Goal: Transaction & Acquisition: Book appointment/travel/reservation

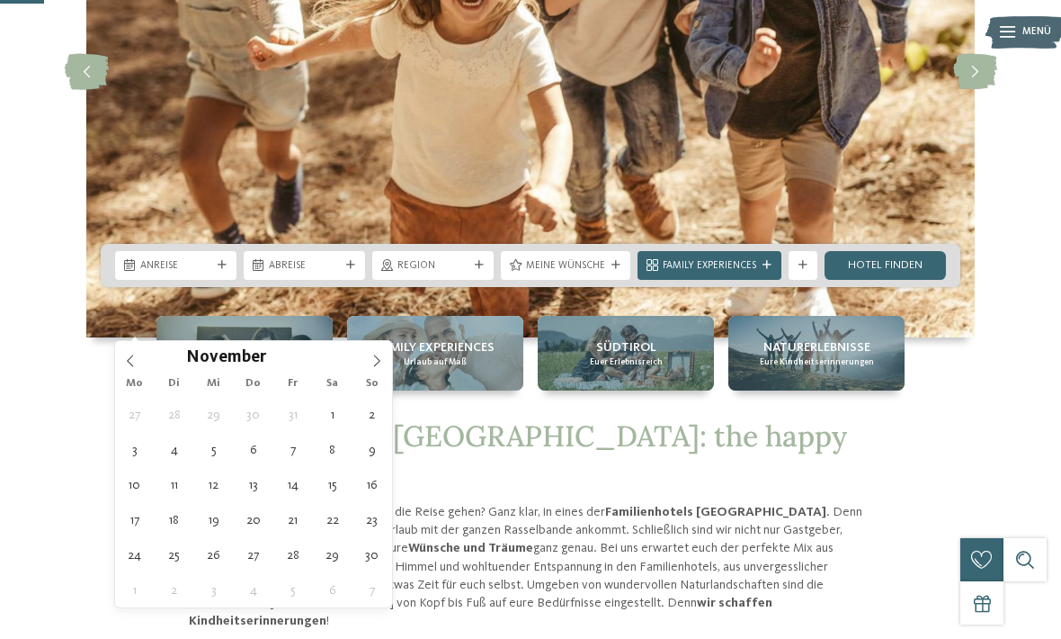
type div "03.11.2025"
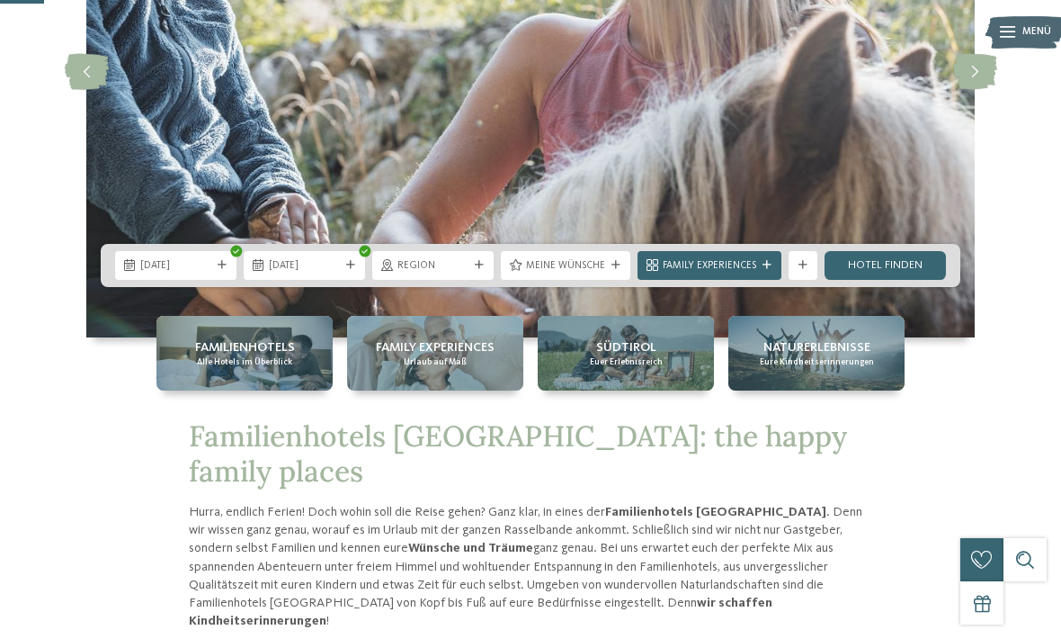
click at [196, 273] on span "[DATE]" at bounding box center [175, 266] width 71 height 14
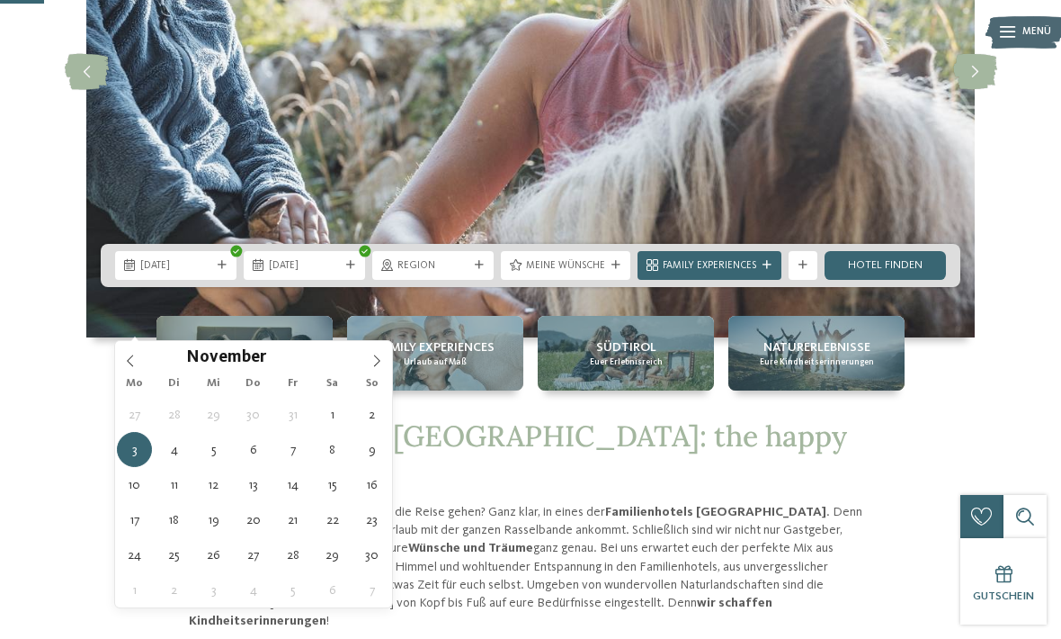
click at [326, 273] on span "03.11.2025" at bounding box center [304, 266] width 71 height 14
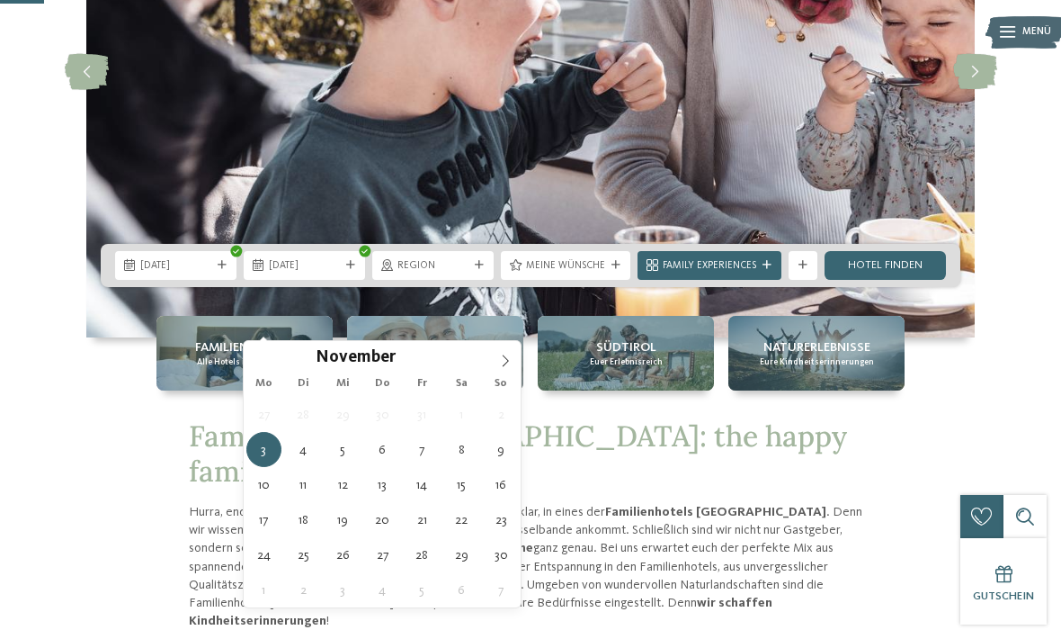
type div "07.11.2025"
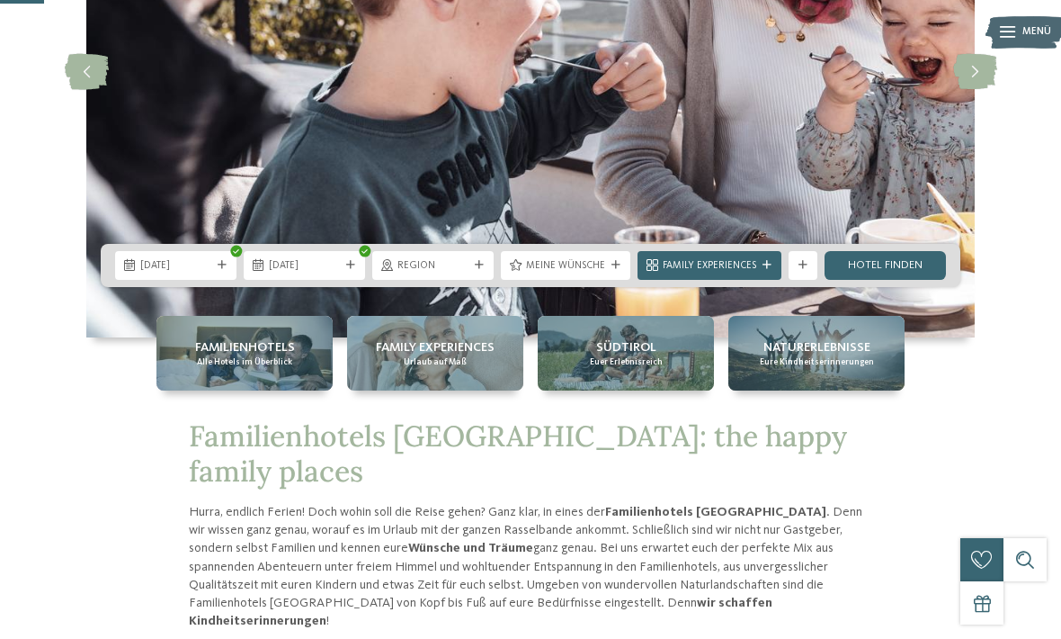
click at [491, 280] on div "Region" at bounding box center [432, 265] width 121 height 29
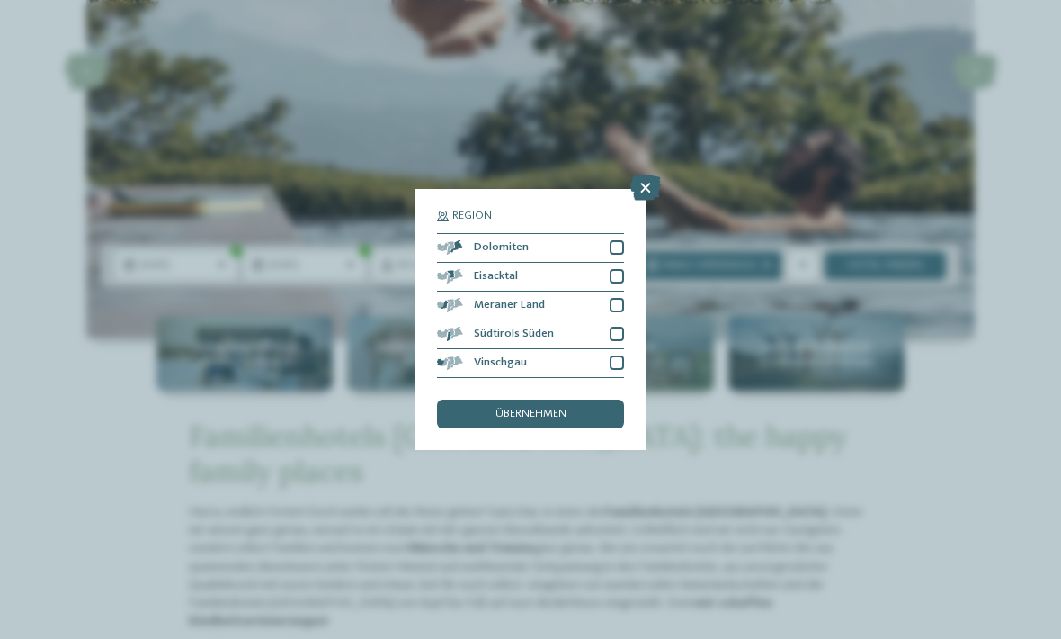
click at [621, 240] on div at bounding box center [617, 247] width 14 height 14
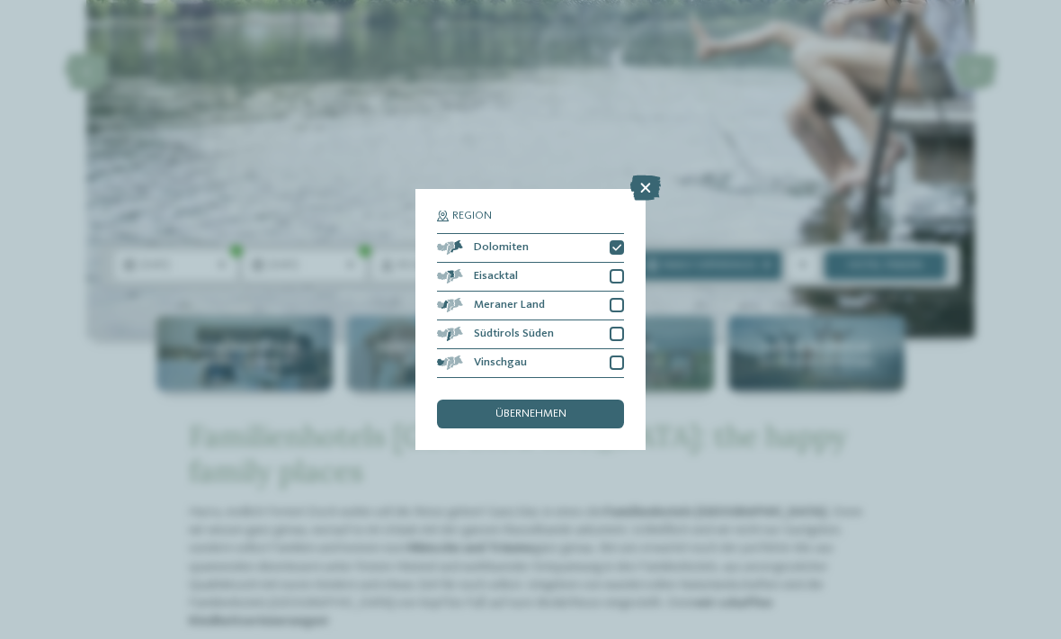
click at [621, 269] on div at bounding box center [617, 276] width 14 height 14
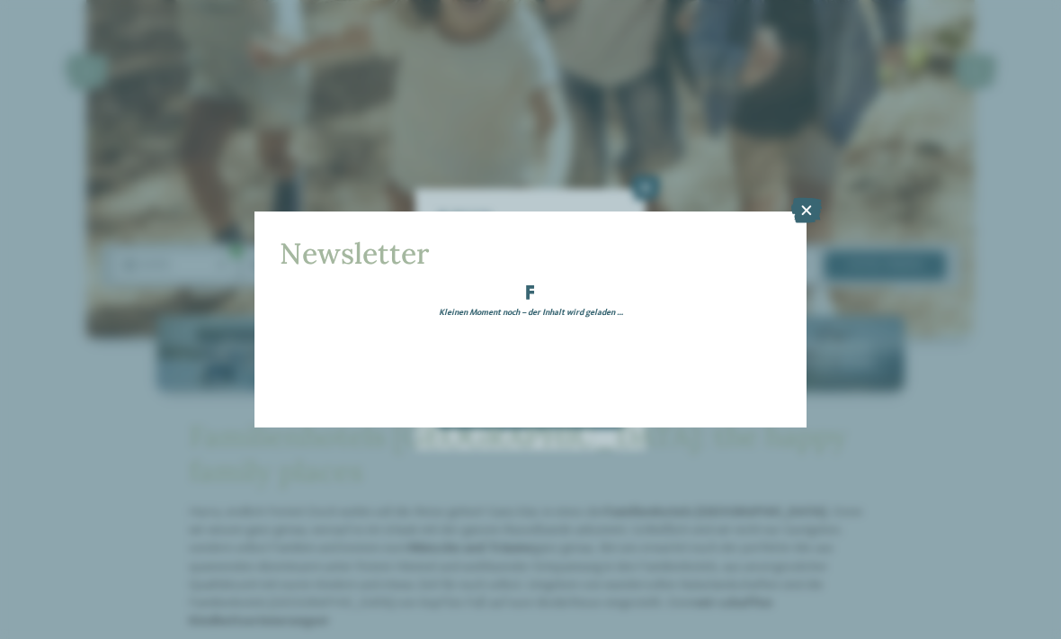
click at [800, 198] on icon at bounding box center [806, 210] width 31 height 25
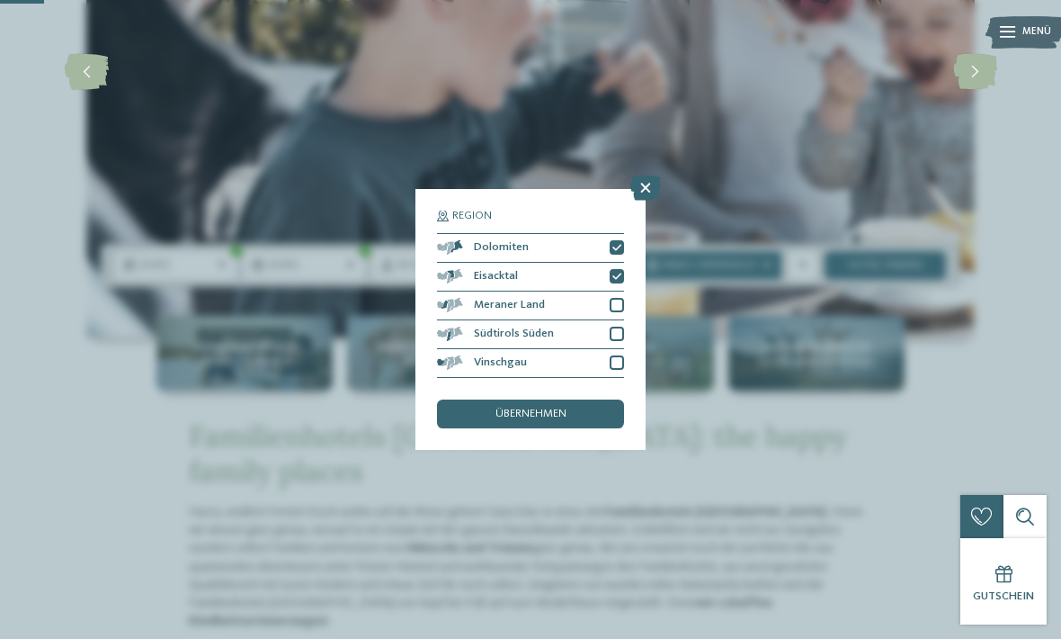
click at [619, 355] on div at bounding box center [617, 362] width 14 height 14
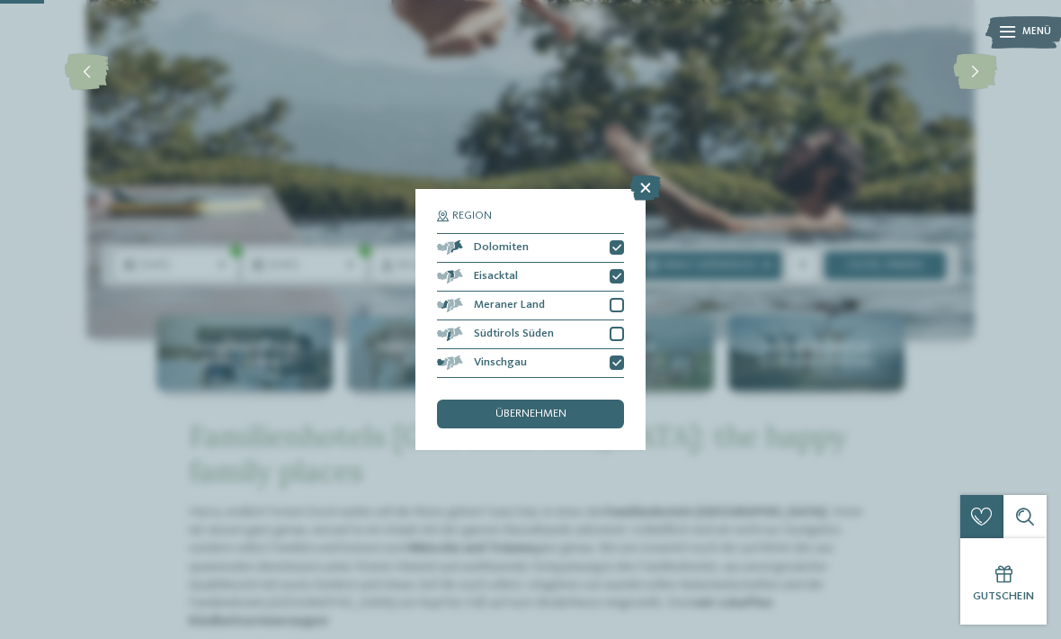
click at [621, 298] on div at bounding box center [617, 305] width 14 height 14
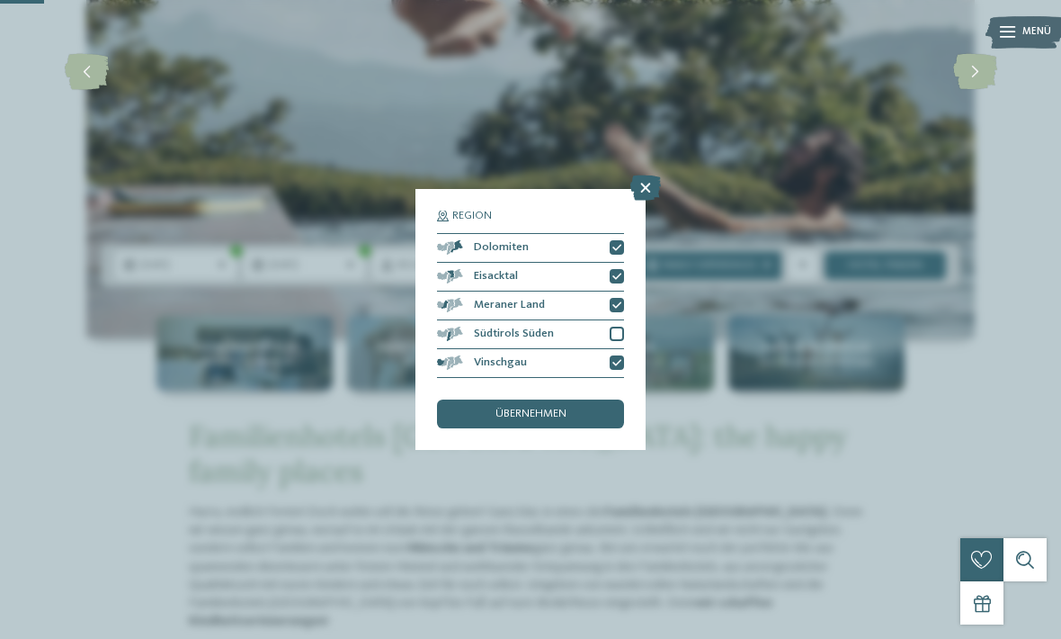
click at [568, 399] on div "übernehmen" at bounding box center [530, 413] width 187 height 29
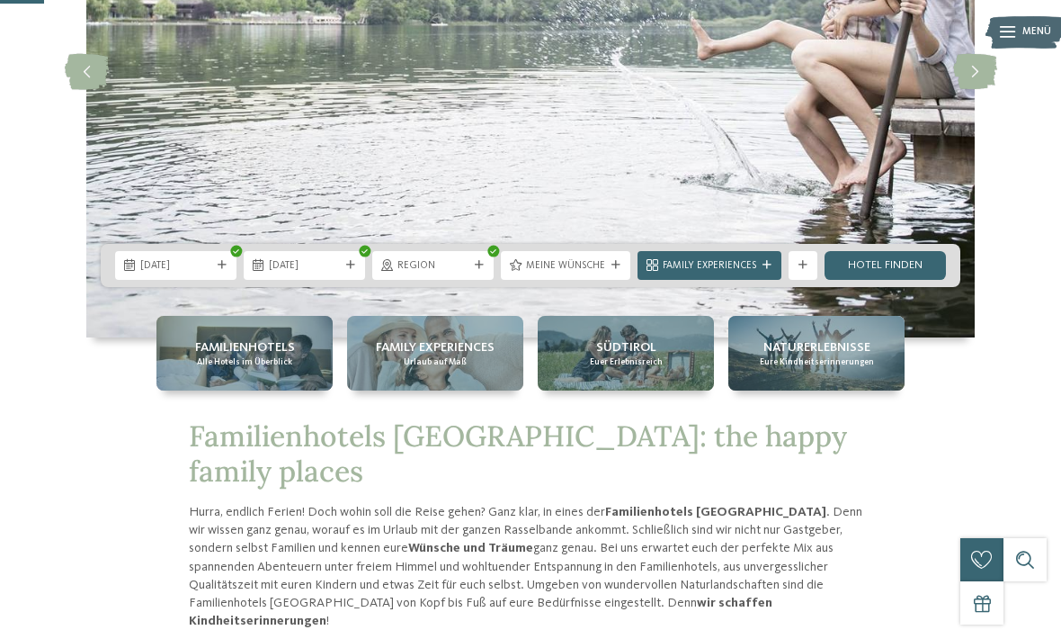
click at [618, 270] on icon at bounding box center [616, 265] width 9 height 9
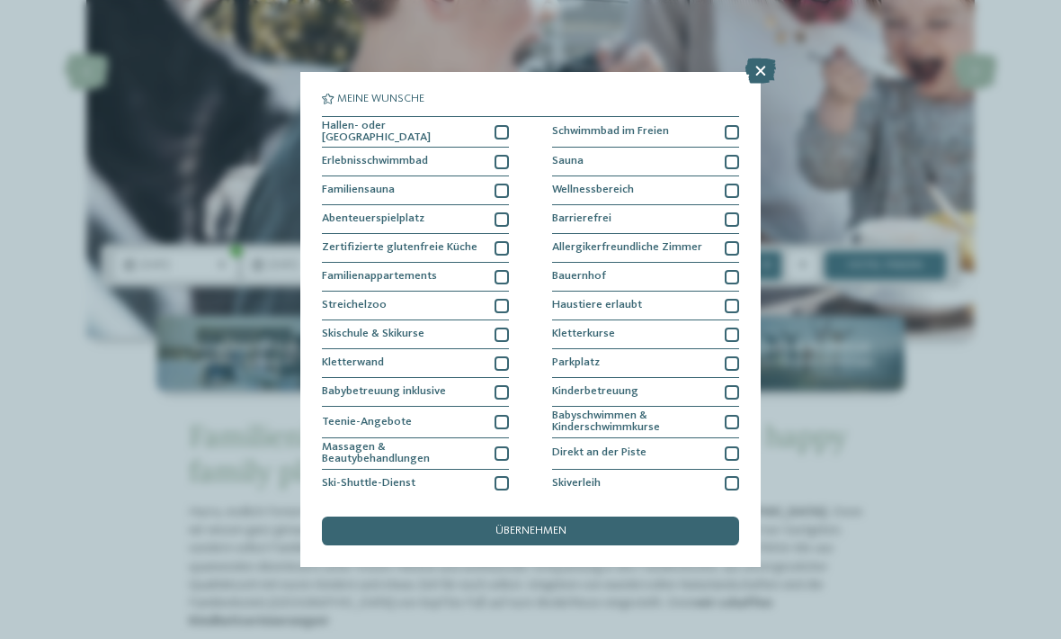
click at [758, 77] on icon at bounding box center [761, 70] width 31 height 25
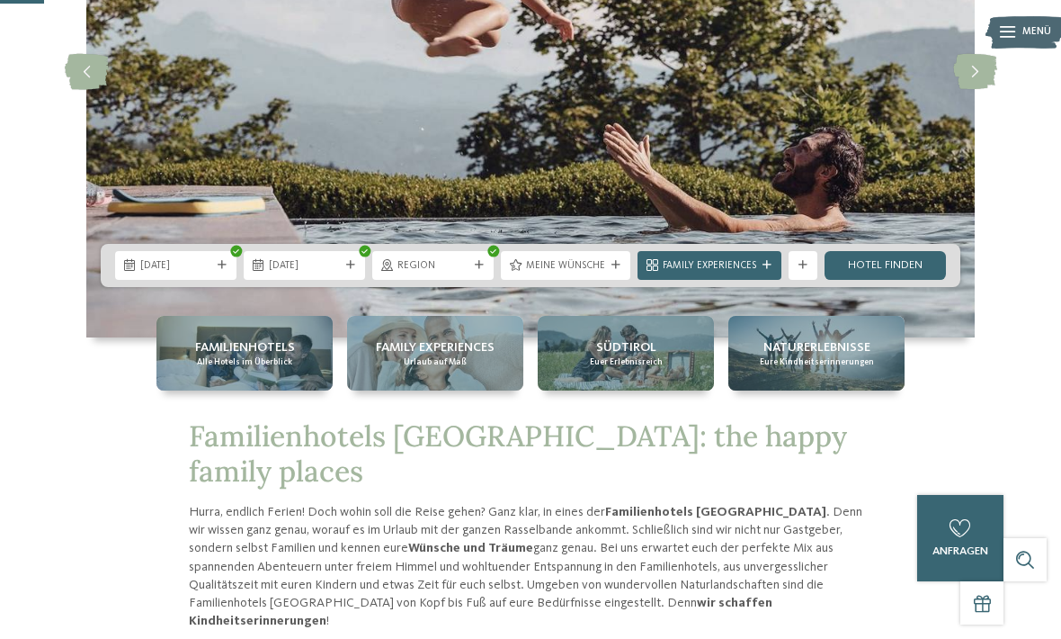
click at [770, 270] on icon at bounding box center [767, 265] width 9 height 9
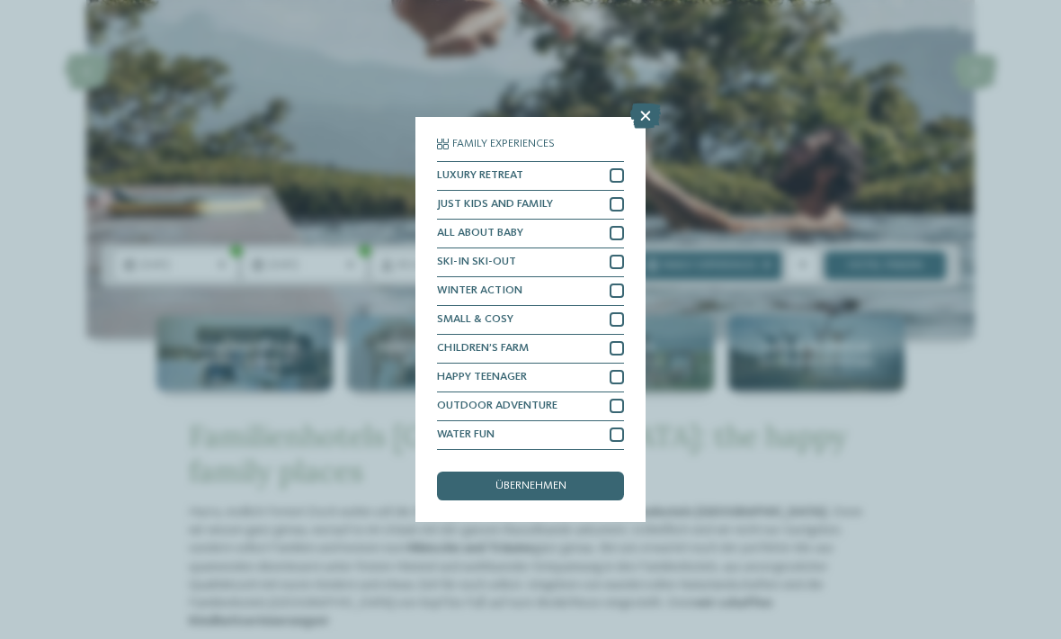
click at [641, 103] on icon at bounding box center [645, 115] width 31 height 25
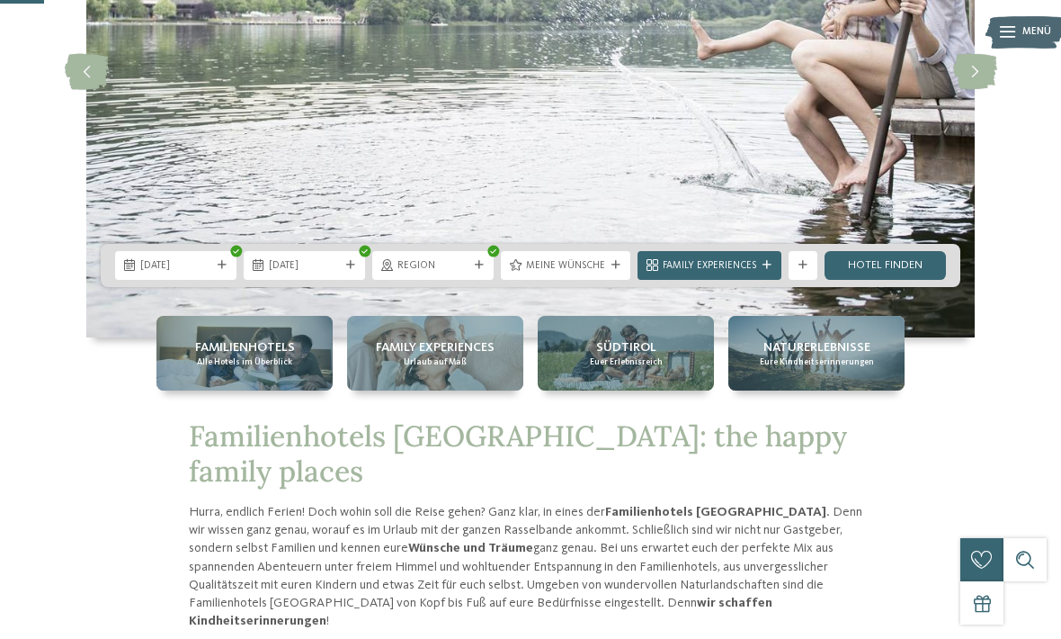
click at [897, 280] on link "Hotel finden" at bounding box center [885, 265] width 121 height 29
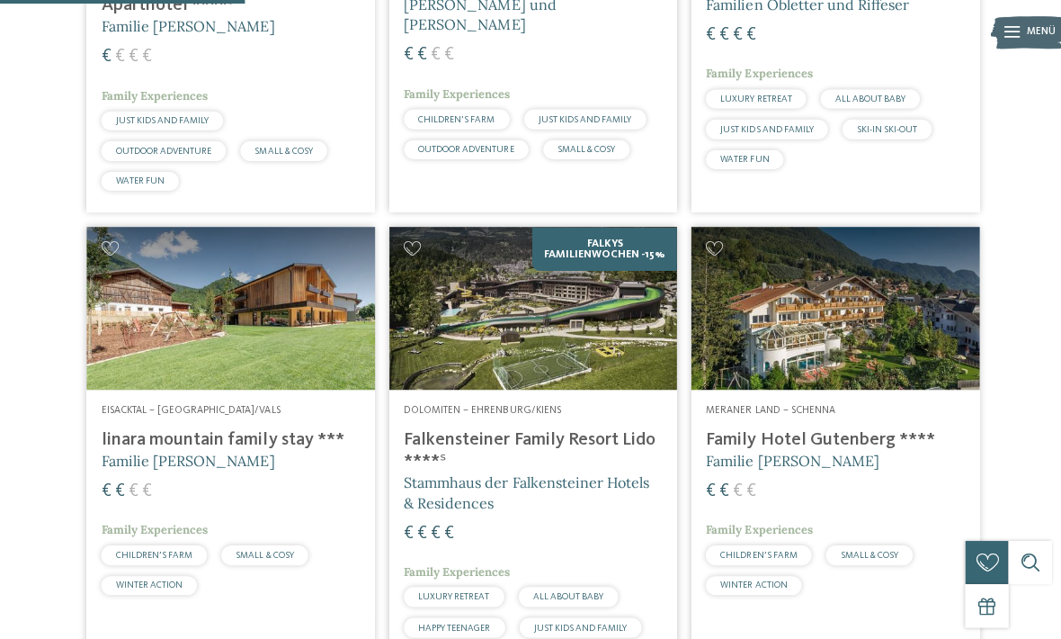
scroll to position [767, 0]
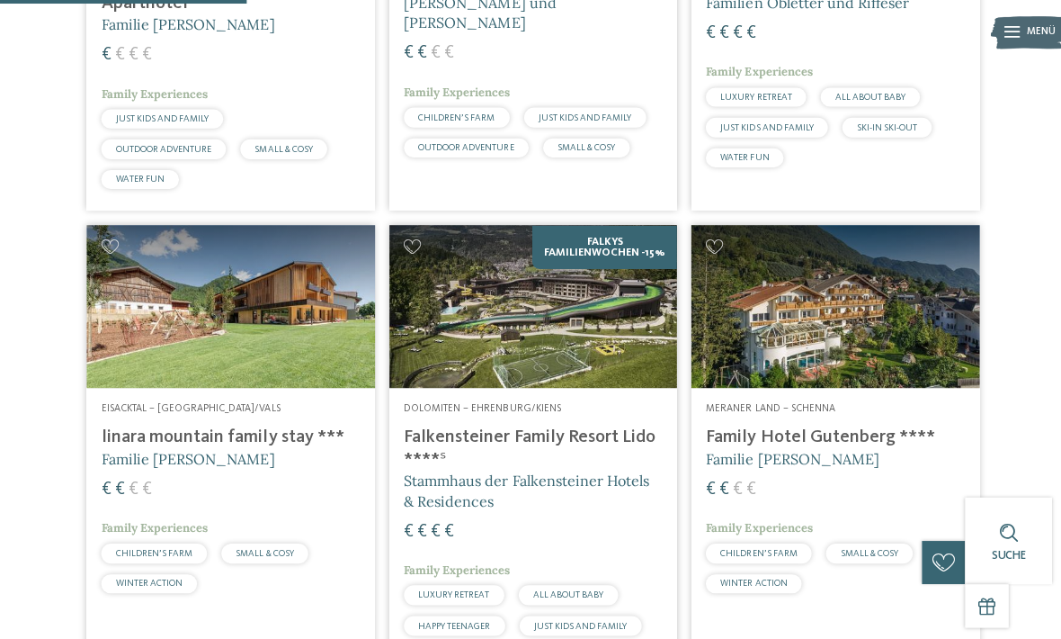
click at [499, 438] on h4 "Falkensteiner Family Resort Lido ****ˢ" at bounding box center [531, 445] width 258 height 43
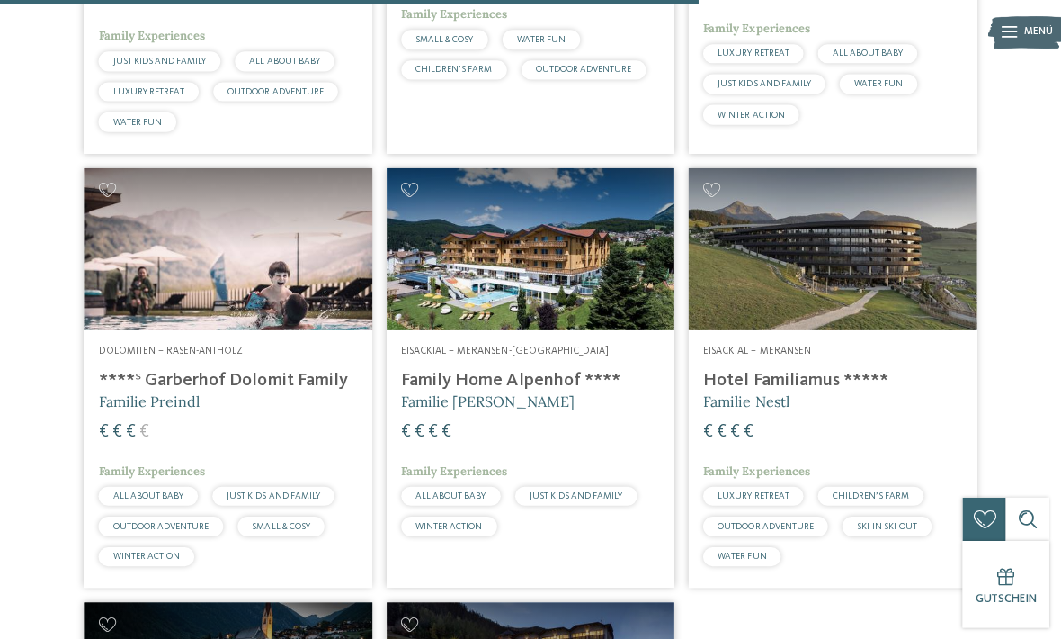
scroll to position [2185, 0]
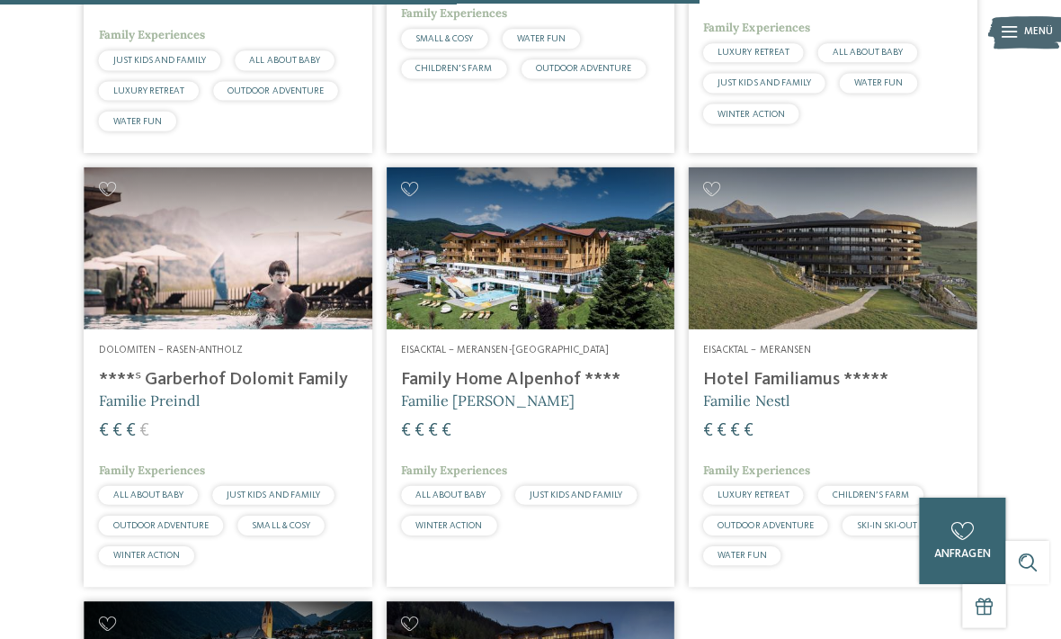
click at [264, 372] on h4 "****ˢ Garberhof Dolomit Family" at bounding box center [230, 378] width 258 height 22
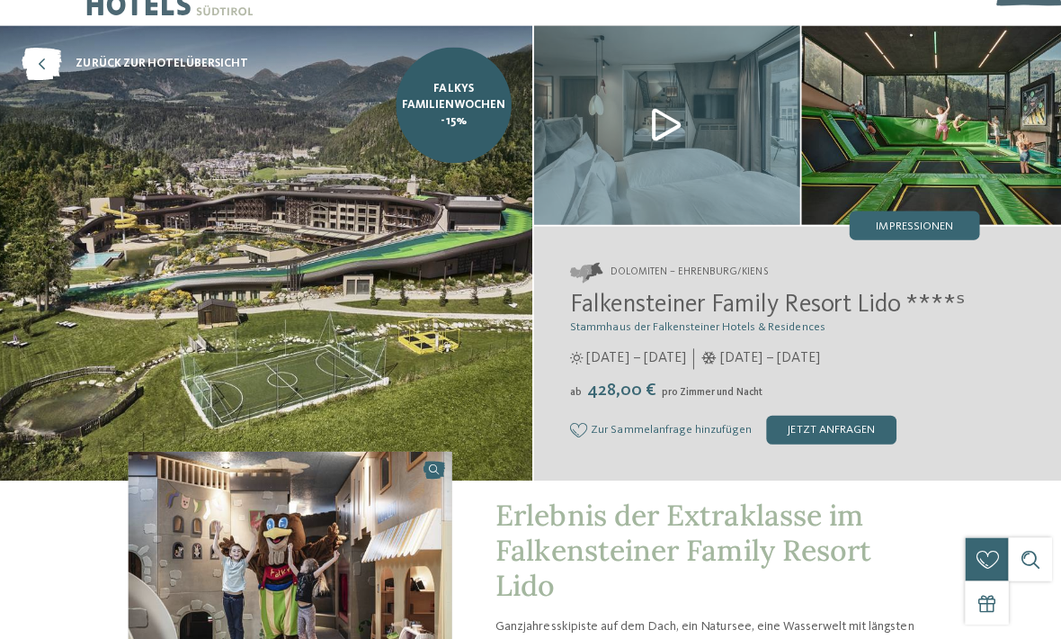
scroll to position [42, 0]
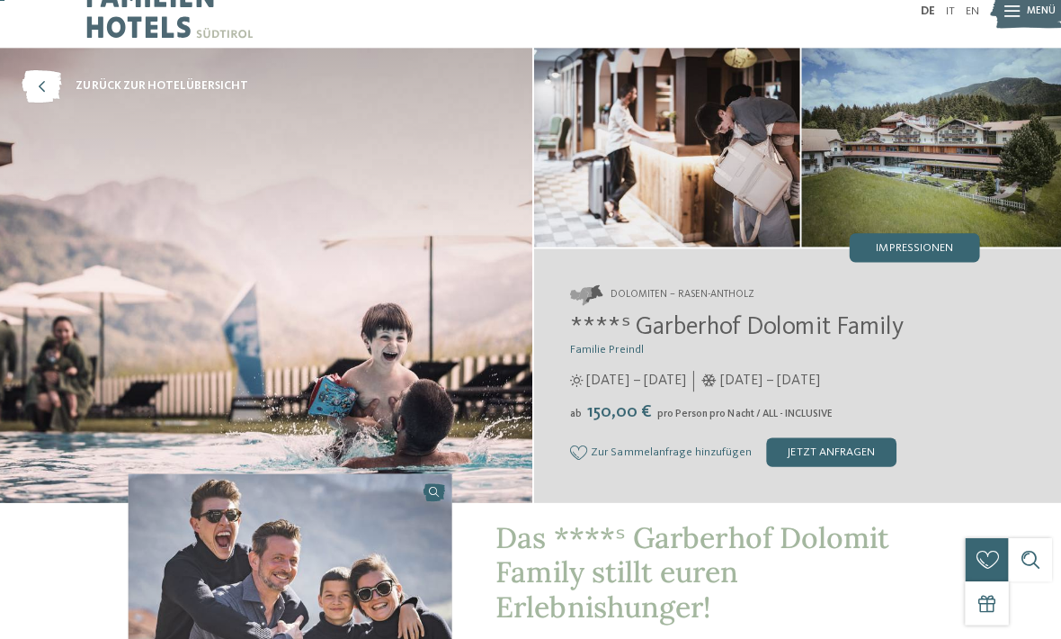
scroll to position [21, 0]
click at [1017, 3] on img at bounding box center [1025, 16] width 79 height 40
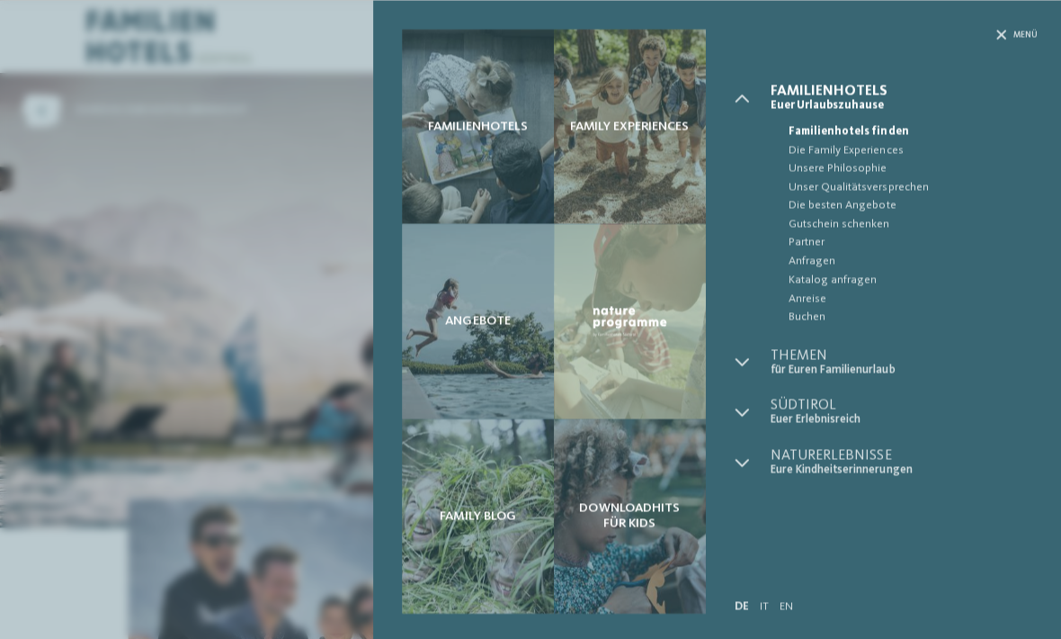
scroll to position [0, 0]
click at [468, 162] on div "Familienhotels" at bounding box center [475, 125] width 151 height 193
click at [992, 40] on div at bounding box center [996, 35] width 10 height 12
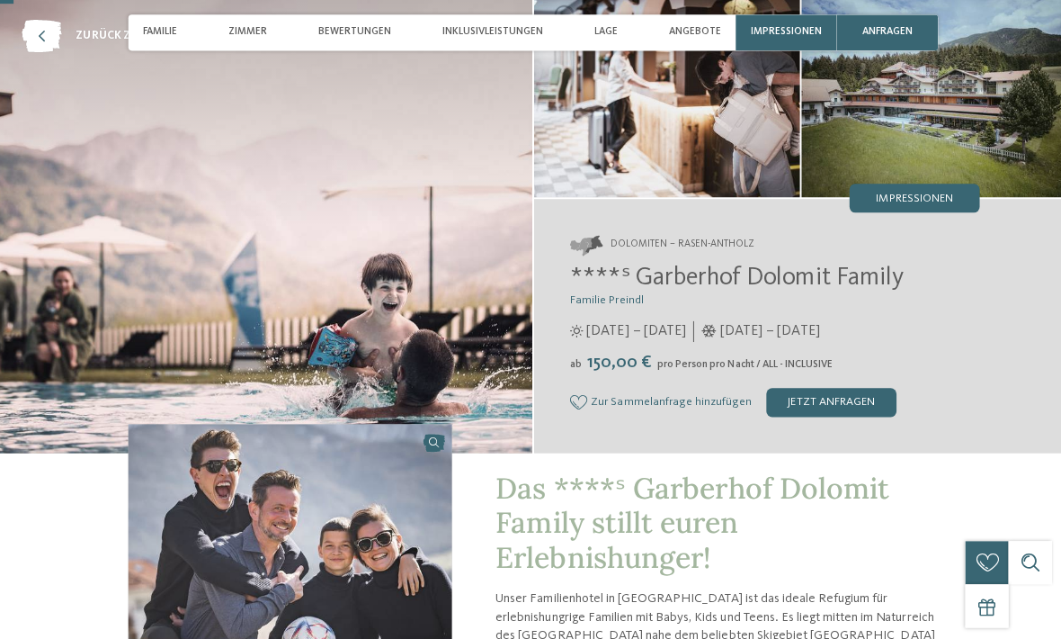
scroll to position [75, 0]
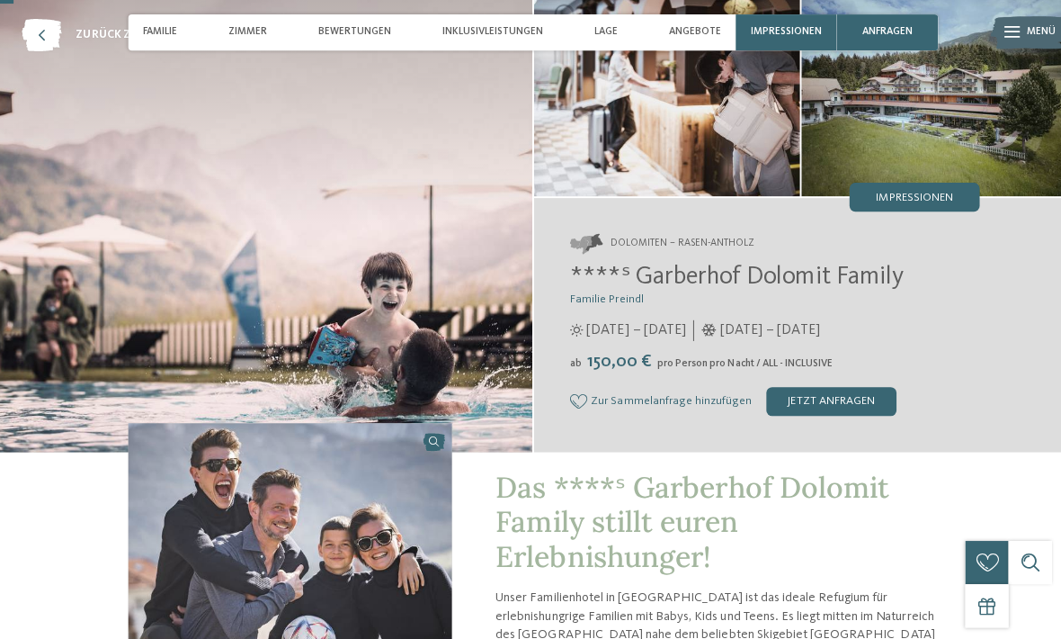
click at [804, 275] on span "****ˢ Garberhof Dolomit Family" at bounding box center [733, 275] width 332 height 25
click at [694, 246] on span "Dolomiten – Rasen-Antholz" at bounding box center [679, 243] width 144 height 14
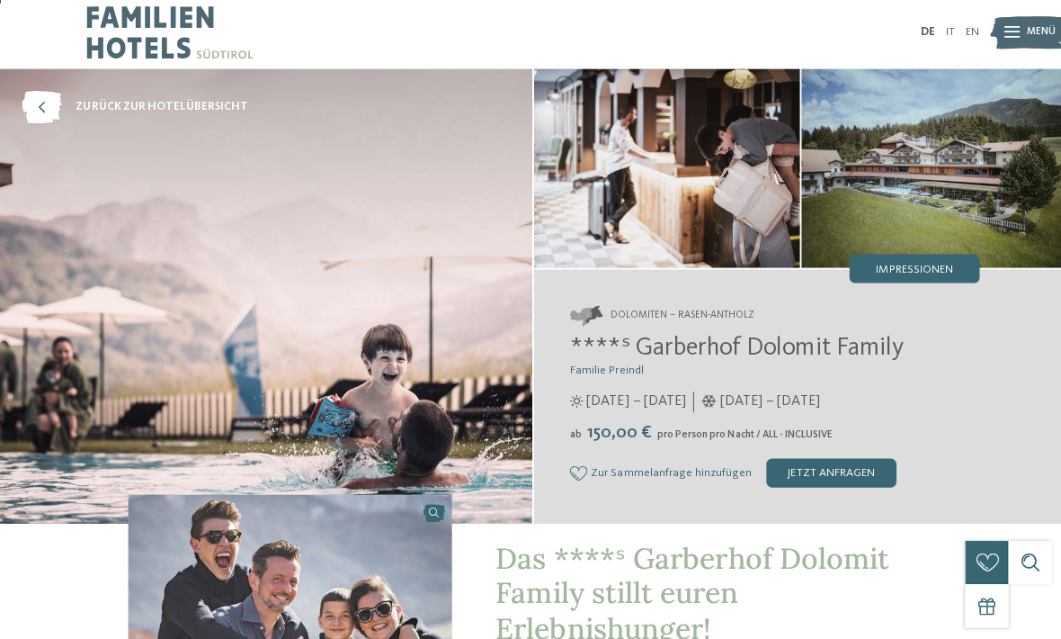
scroll to position [4, 0]
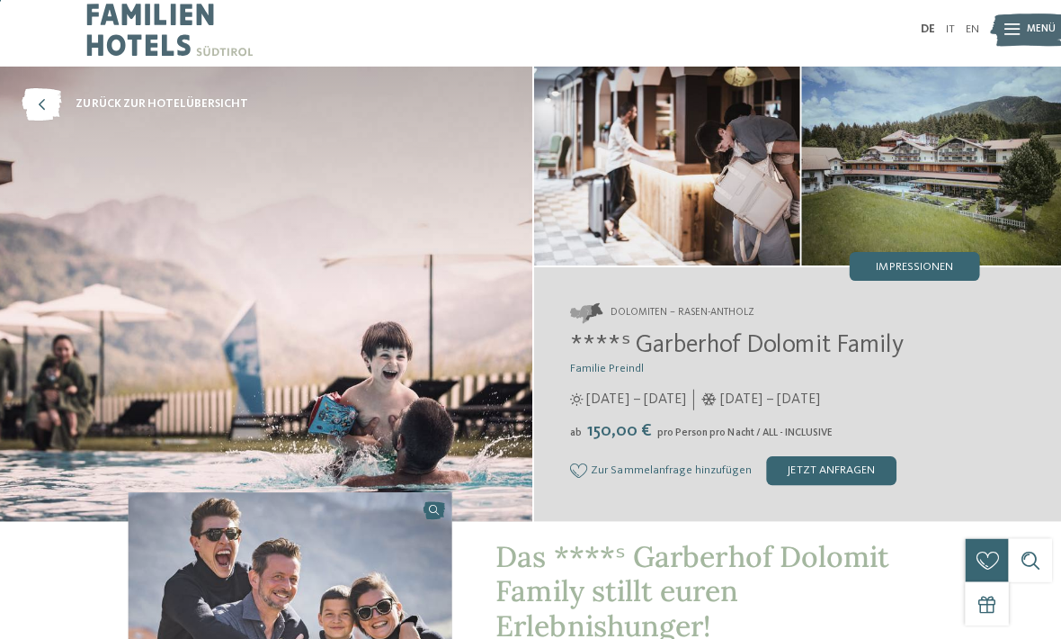
click at [935, 254] on div "Impressionen" at bounding box center [910, 267] width 130 height 29
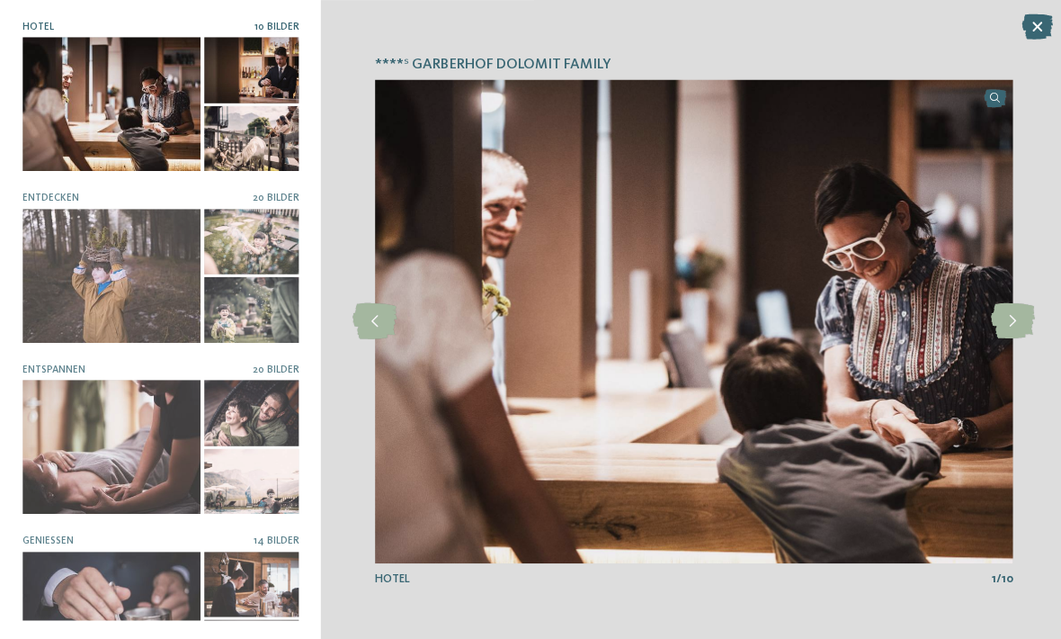
scroll to position [165, 0]
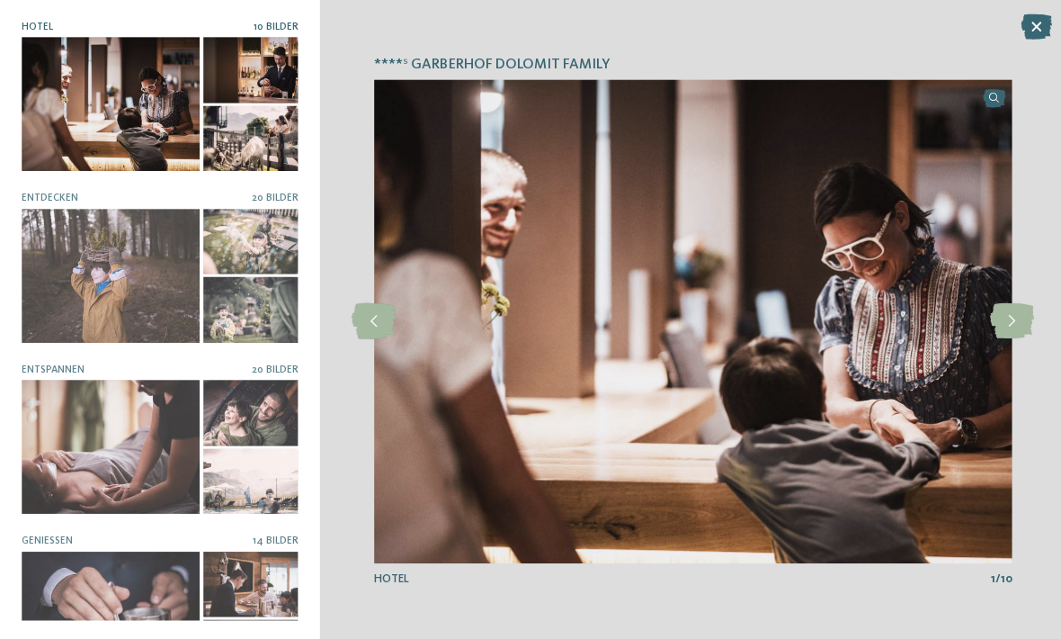
click at [1009, 337] on icon at bounding box center [1008, 319] width 44 height 36
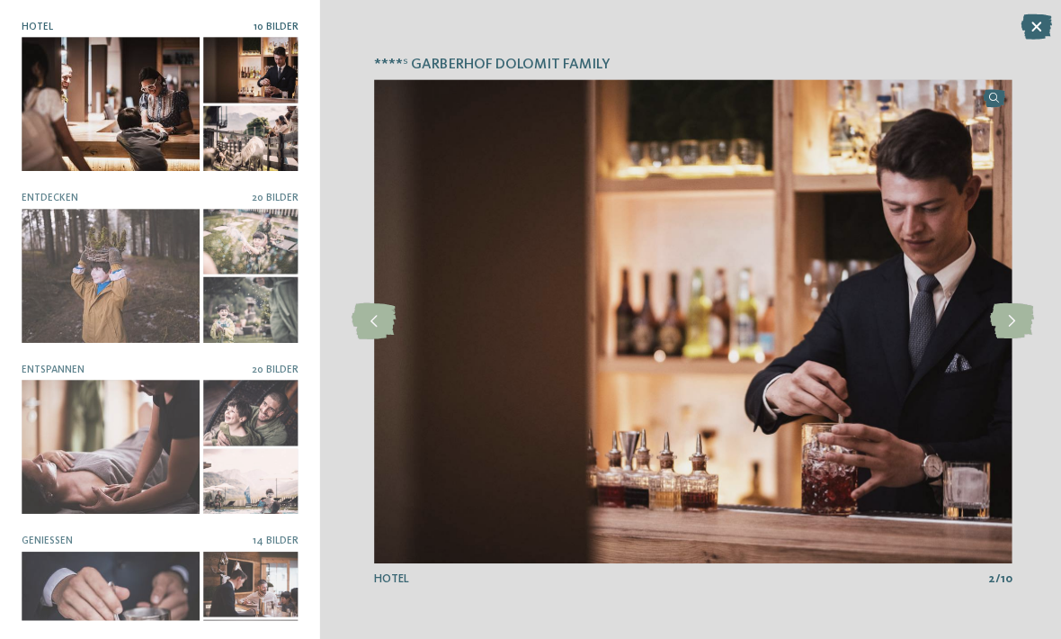
click at [1016, 337] on icon at bounding box center [1008, 319] width 44 height 36
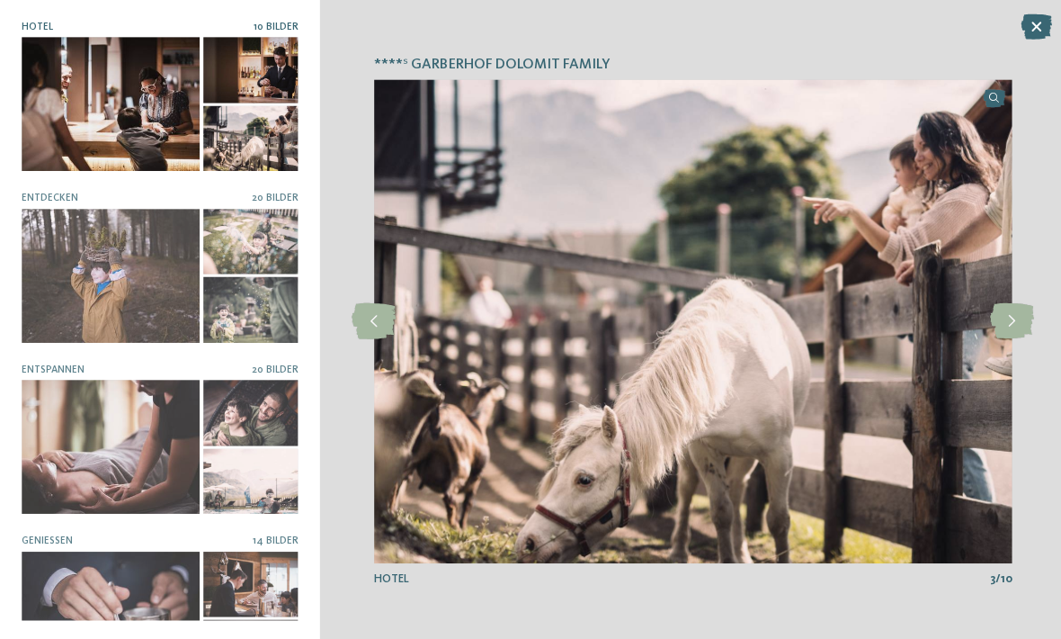
click at [1013, 337] on icon at bounding box center [1008, 319] width 44 height 36
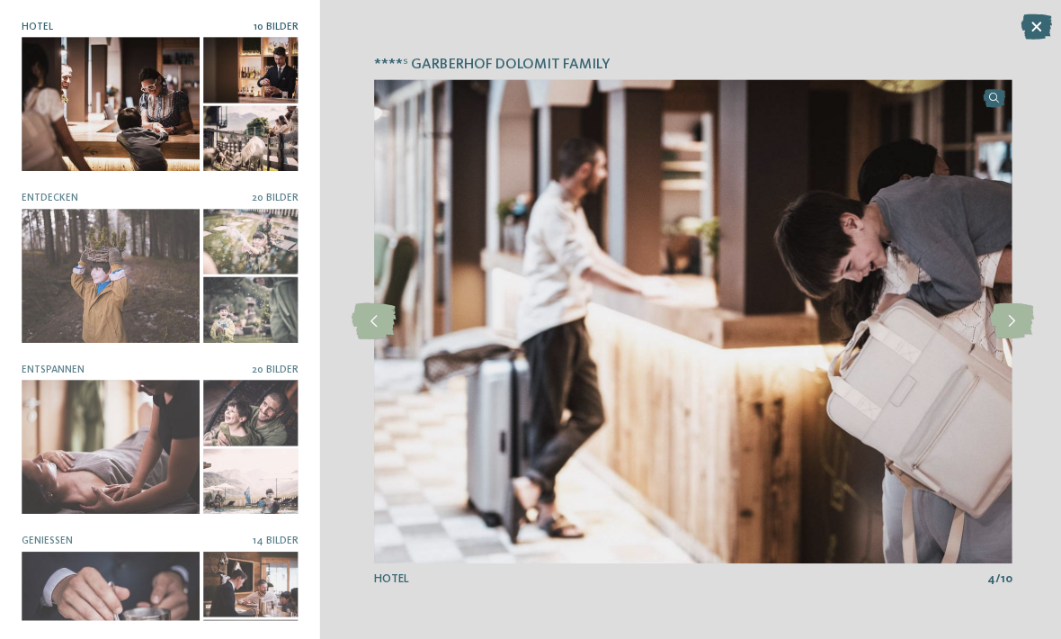
click at [1003, 337] on icon at bounding box center [1008, 319] width 44 height 36
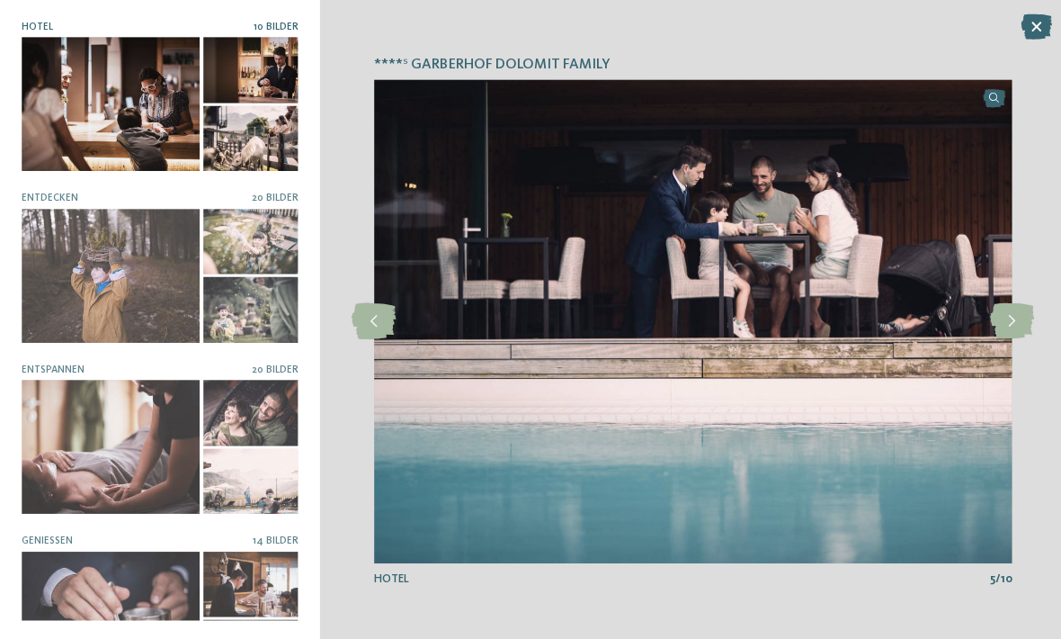
click at [1005, 337] on icon at bounding box center [1008, 319] width 44 height 36
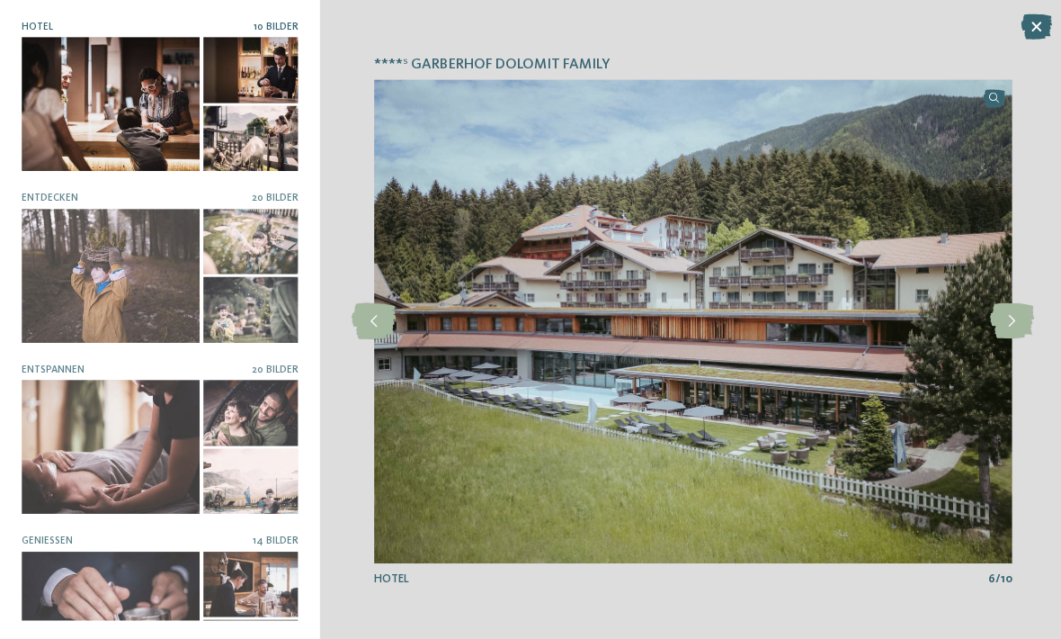
click at [1006, 337] on icon at bounding box center [1008, 319] width 44 height 36
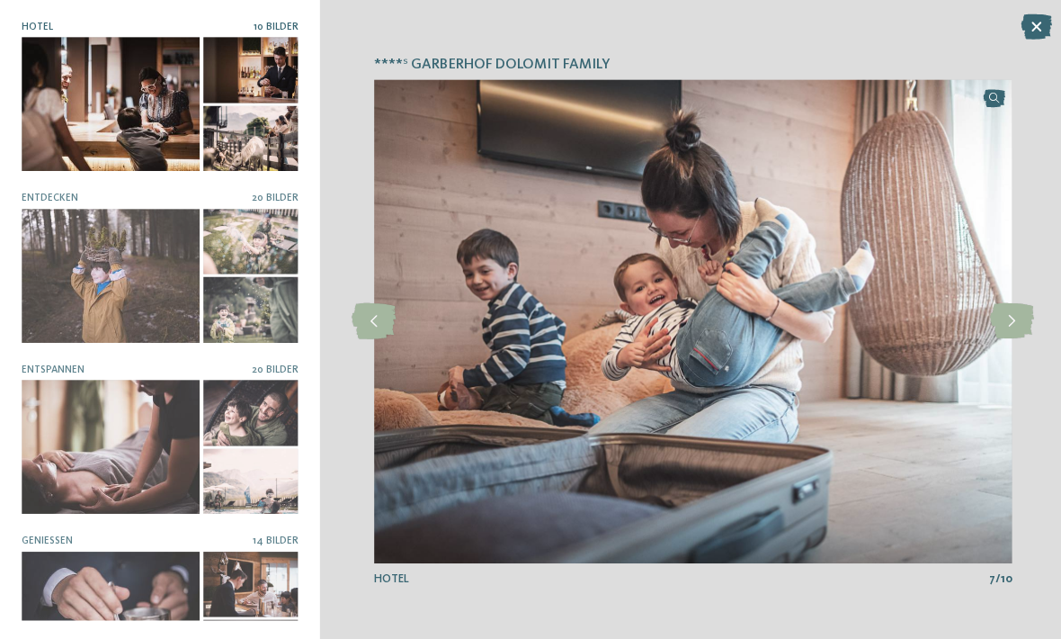
click at [1005, 337] on icon at bounding box center [1008, 319] width 44 height 36
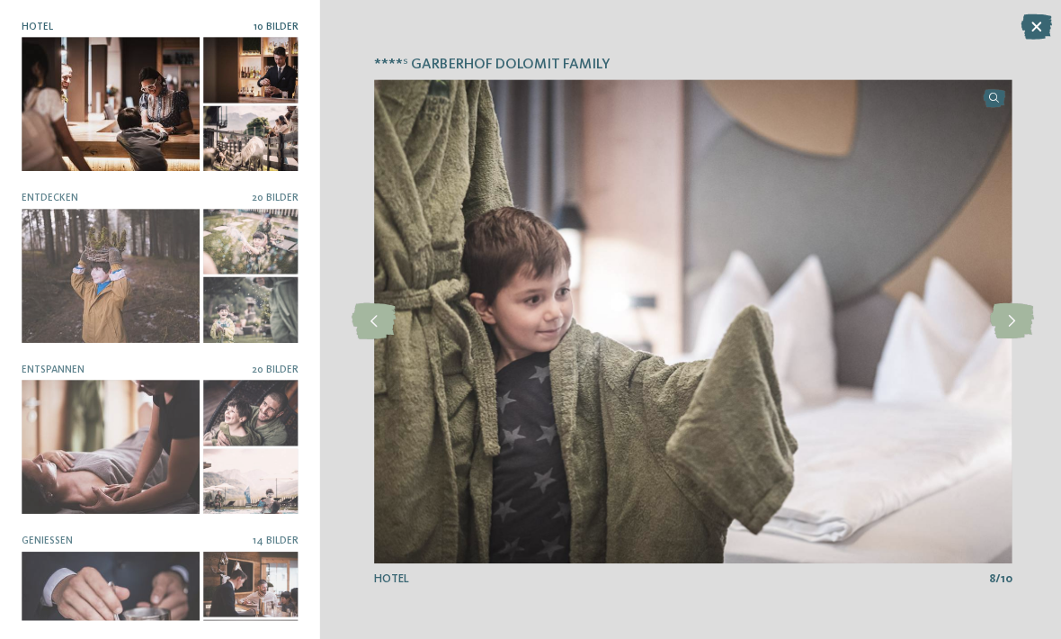
click at [1005, 337] on icon at bounding box center [1008, 319] width 44 height 36
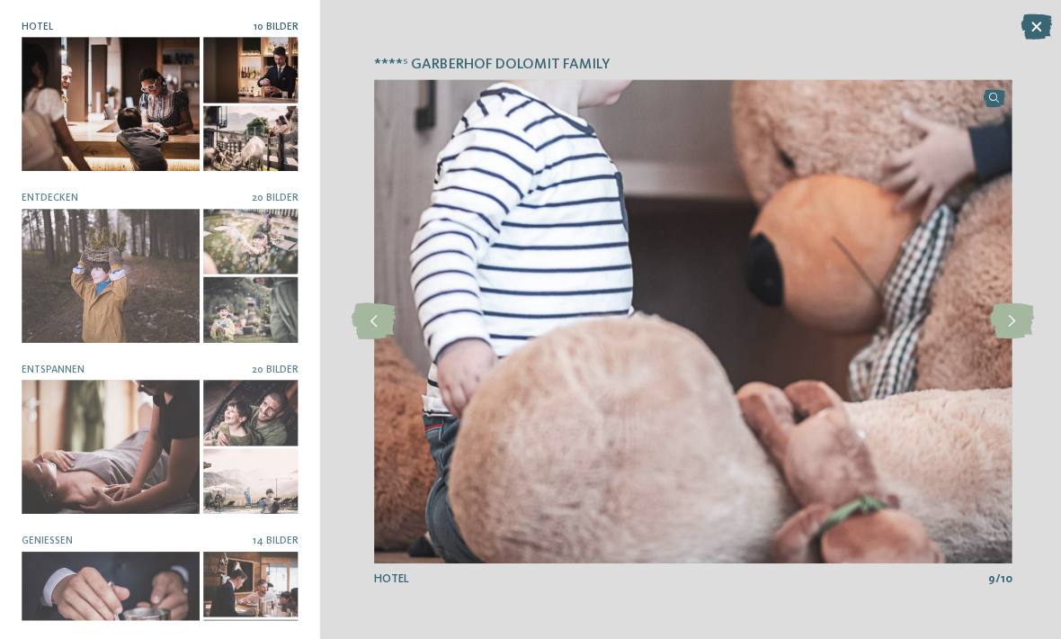
click at [1006, 337] on icon at bounding box center [1008, 319] width 44 height 36
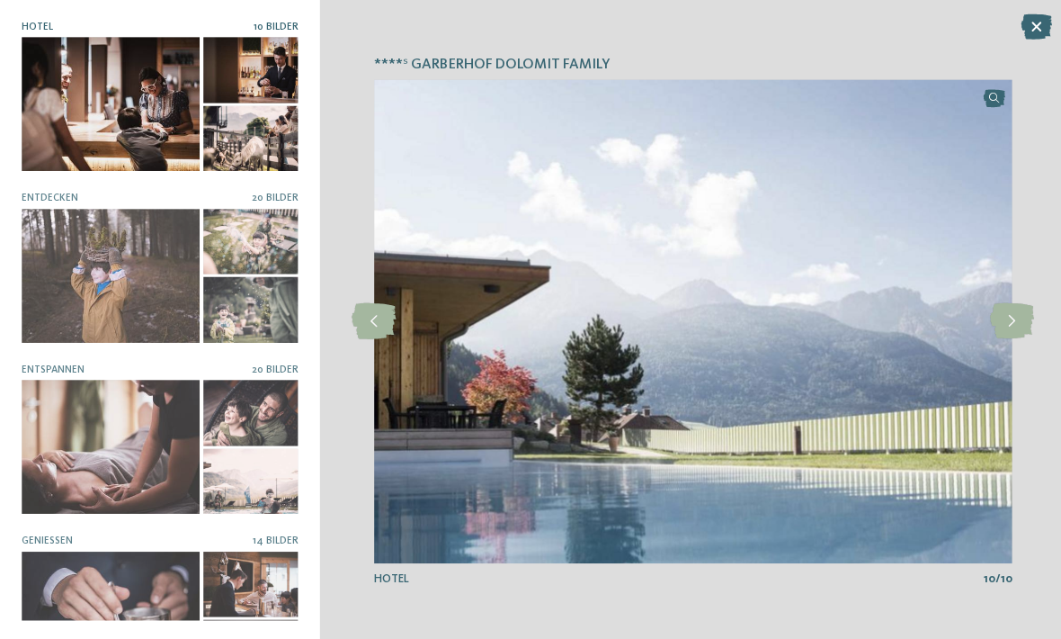
click at [1005, 337] on icon at bounding box center [1008, 319] width 44 height 36
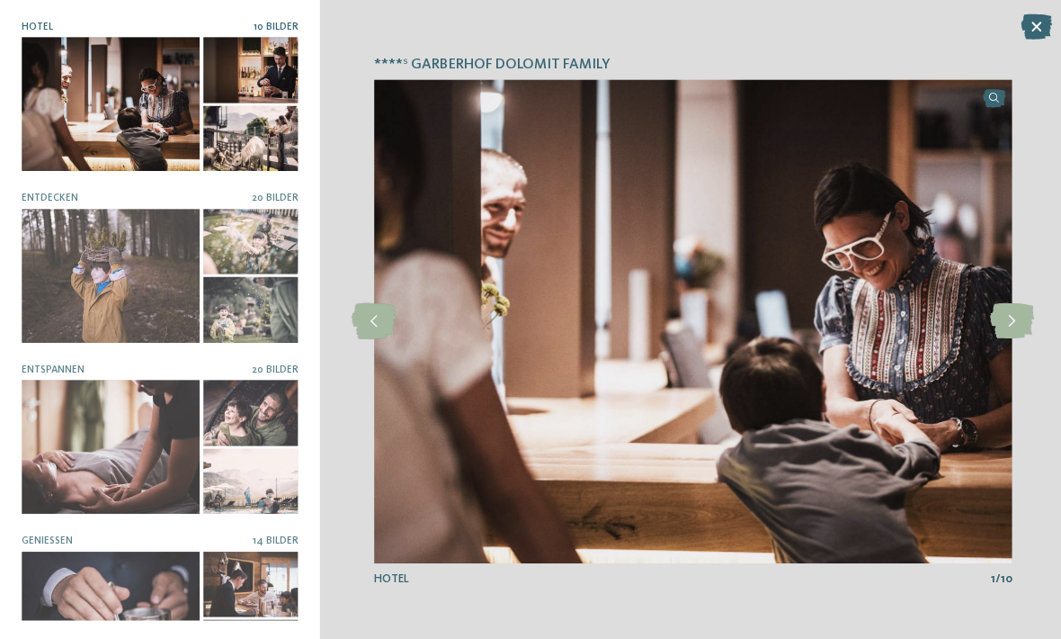
click at [1007, 337] on icon at bounding box center [1008, 319] width 44 height 36
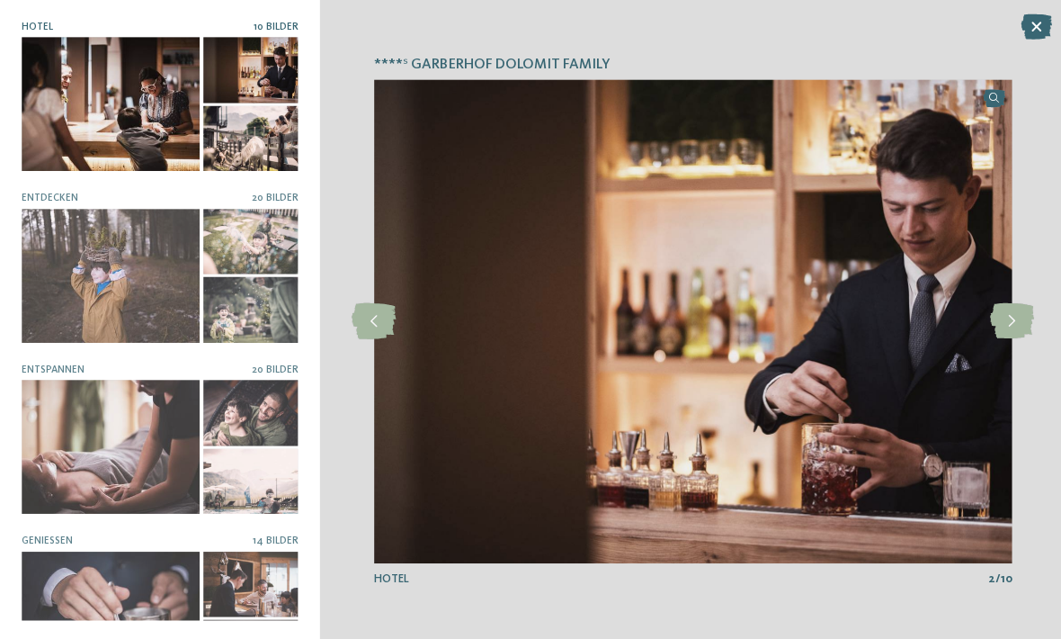
click at [1005, 337] on icon at bounding box center [1008, 319] width 44 height 36
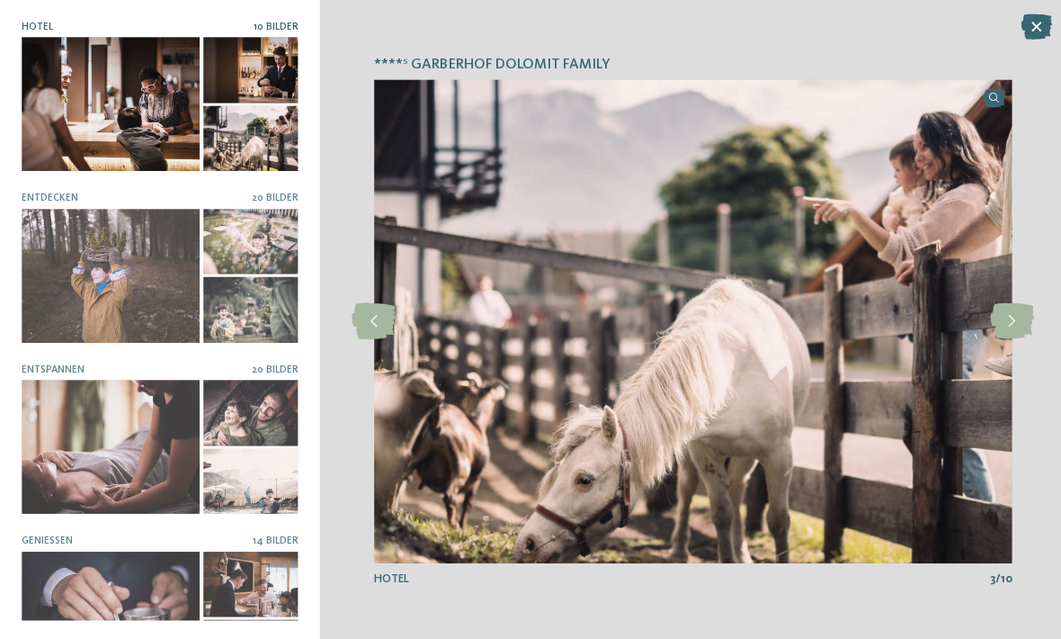
click at [999, 337] on icon at bounding box center [1008, 319] width 44 height 36
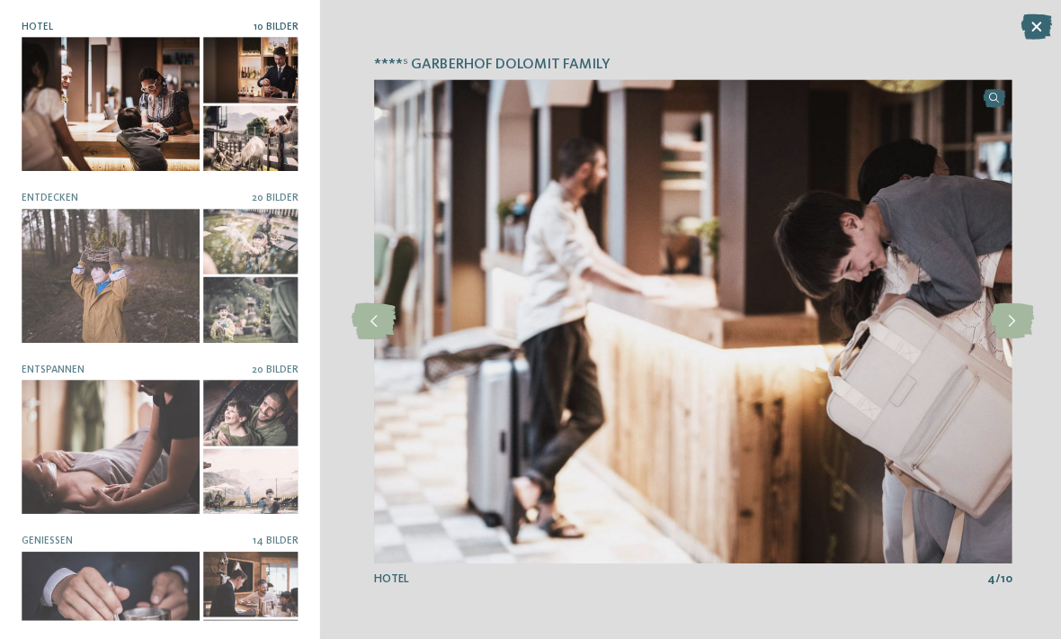
click at [1016, 39] on icon at bounding box center [1031, 26] width 31 height 25
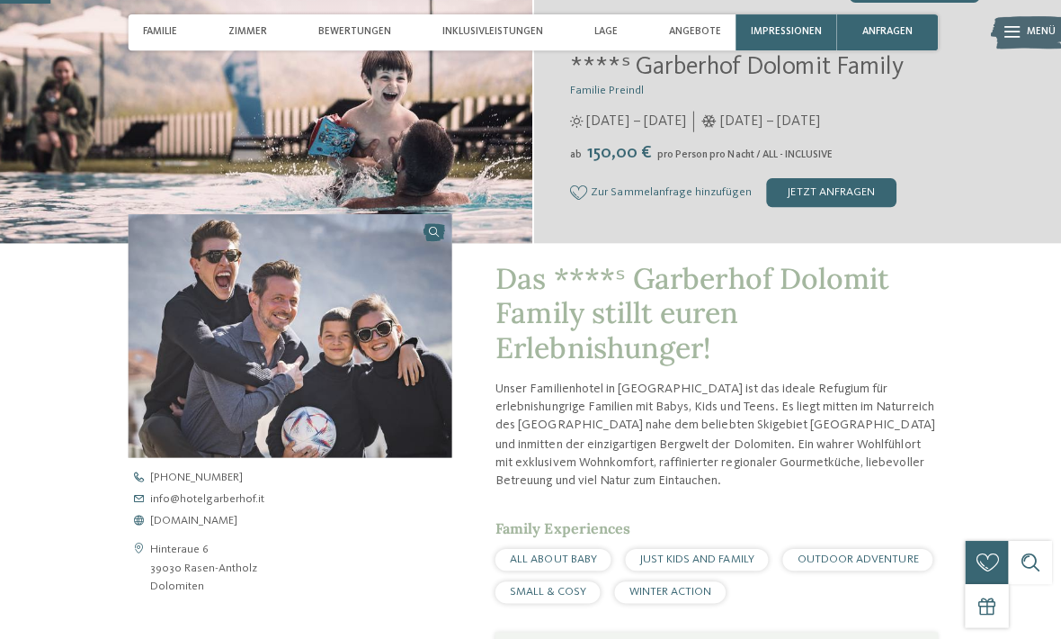
scroll to position [284, 0]
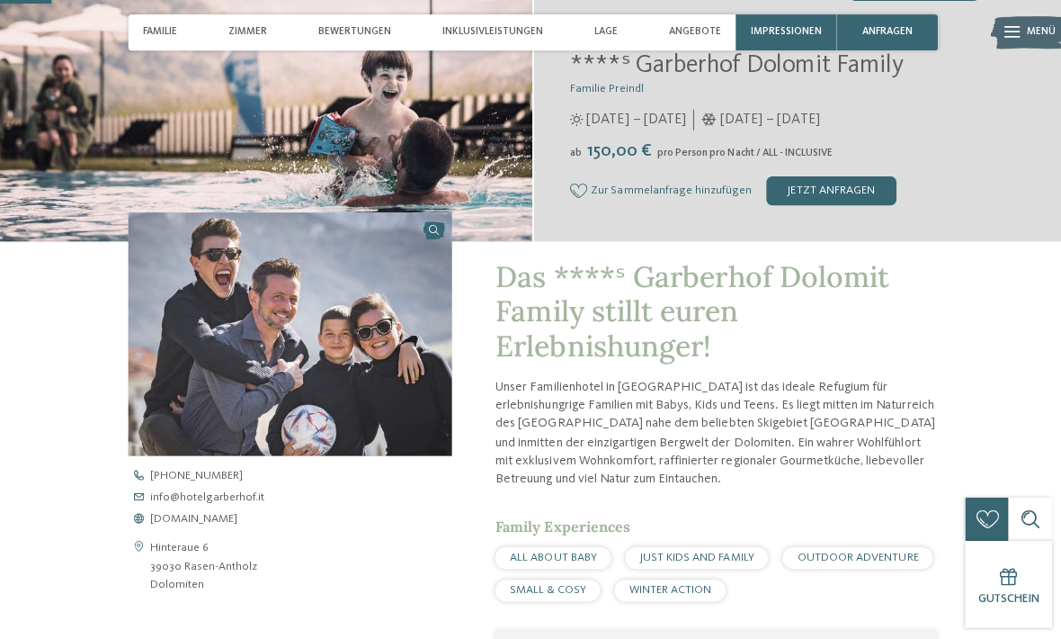
click at [237, 511] on span "www.hotelgarberhof.it" at bounding box center [192, 517] width 87 height 12
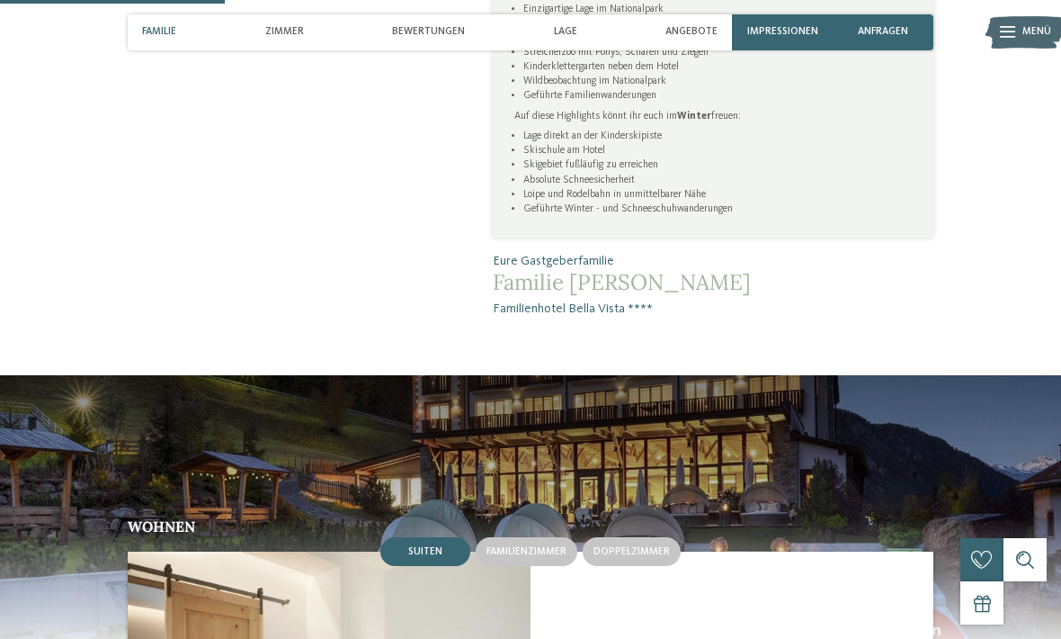
scroll to position [956, 0]
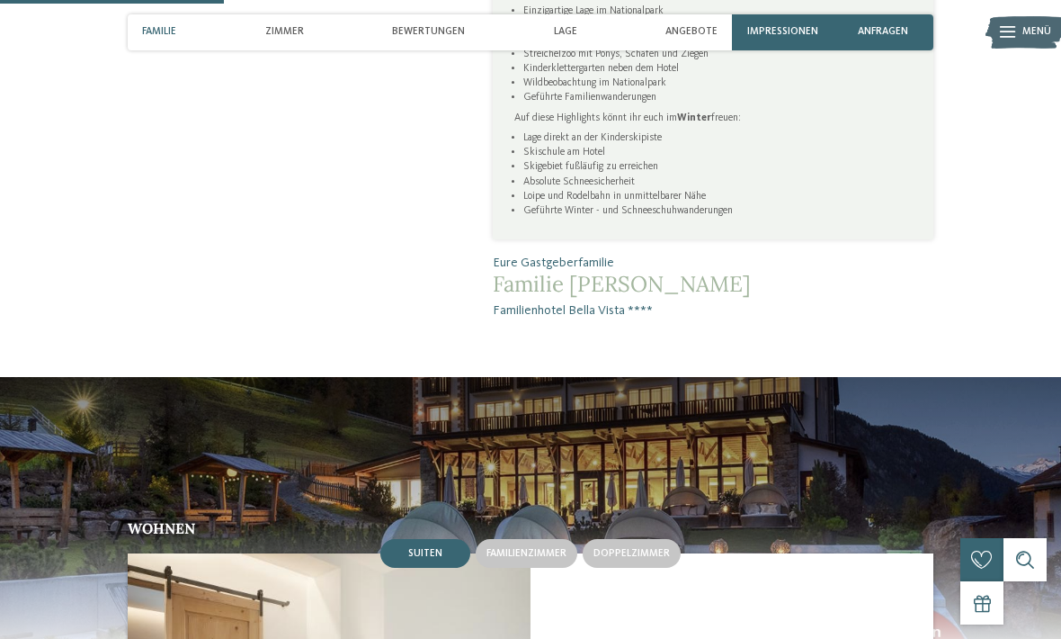
click at [693, 30] on span "Angebote" at bounding box center [692, 32] width 52 height 12
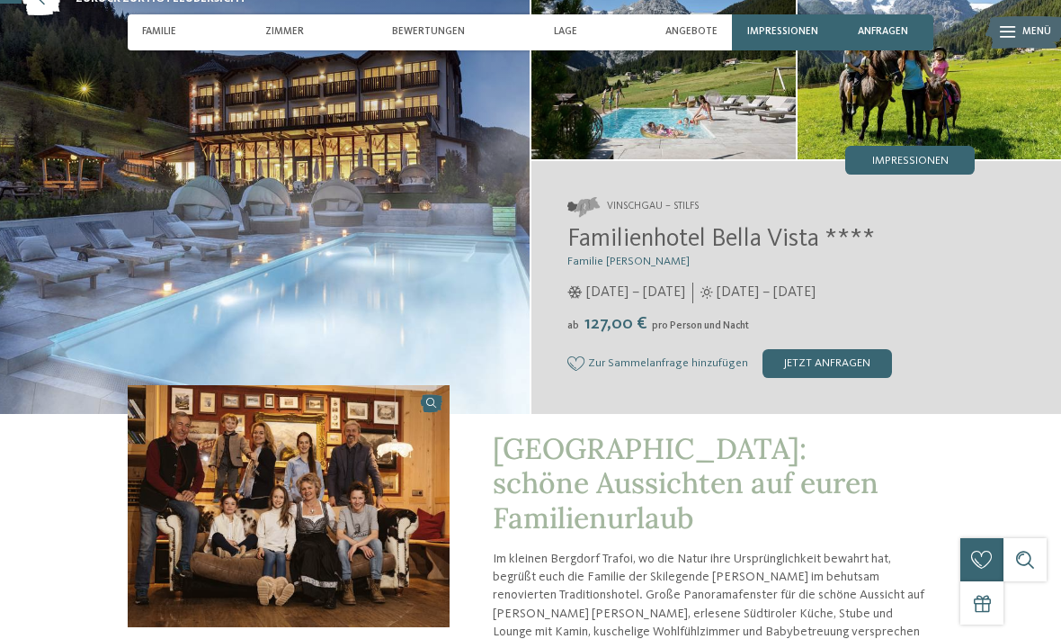
scroll to position [0, 0]
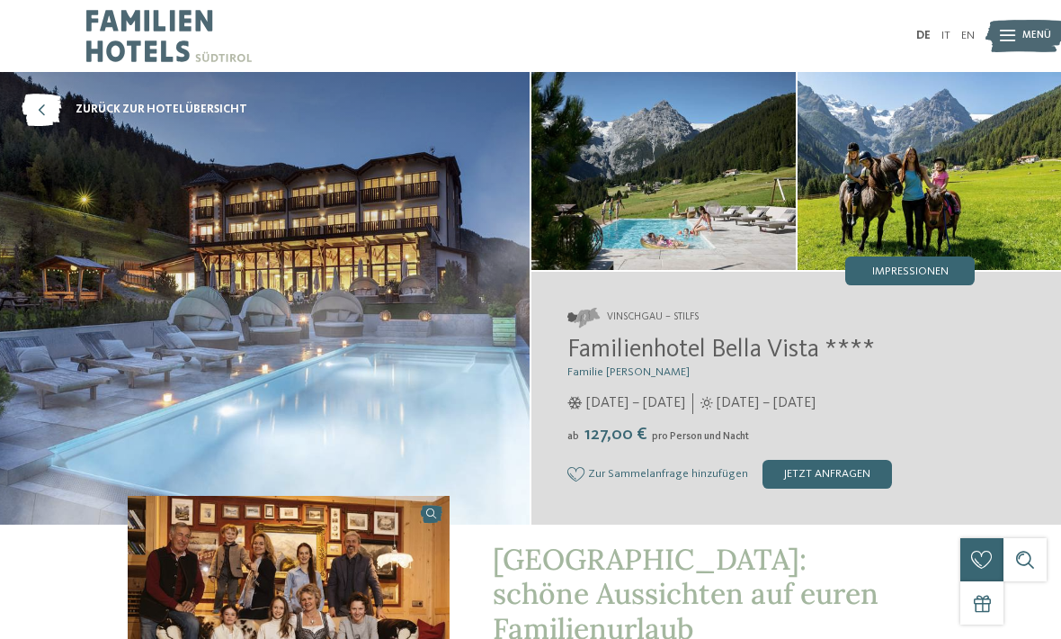
click at [929, 266] on span "Impressionen" at bounding box center [910, 272] width 76 height 12
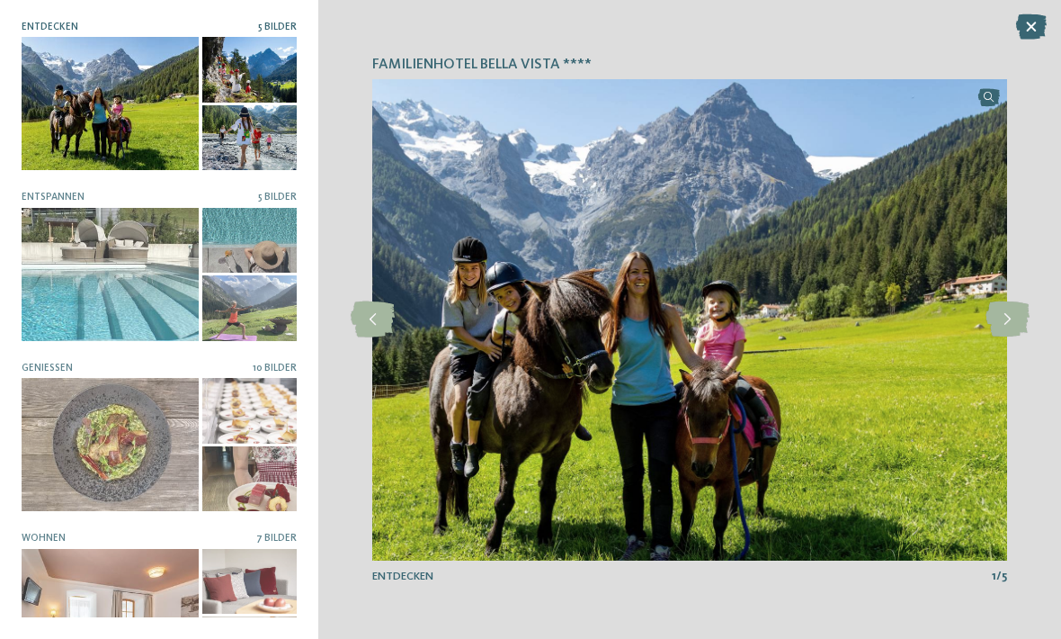
click at [1025, 27] on icon at bounding box center [1031, 26] width 31 height 25
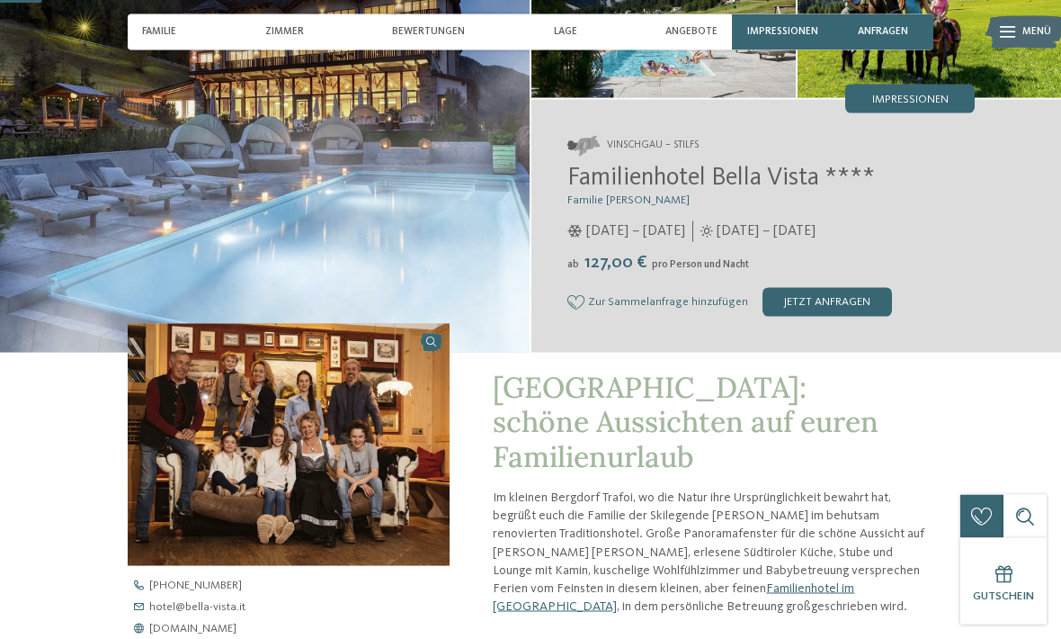
scroll to position [156, 0]
